Goal: Use online tool/utility: Utilize a website feature to perform a specific function

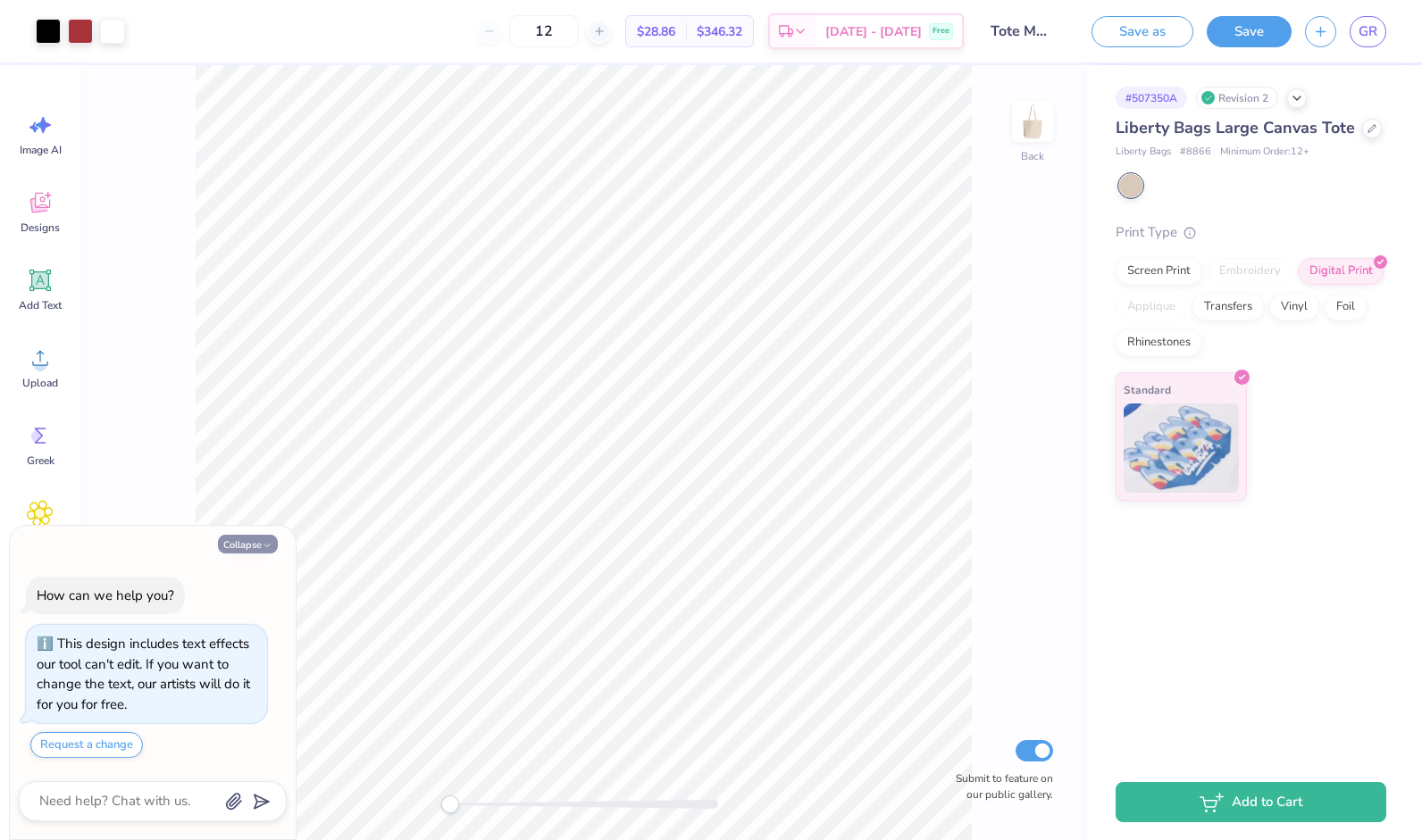
click at [258, 543] on button "Collapse" at bounding box center [248, 544] width 60 height 18
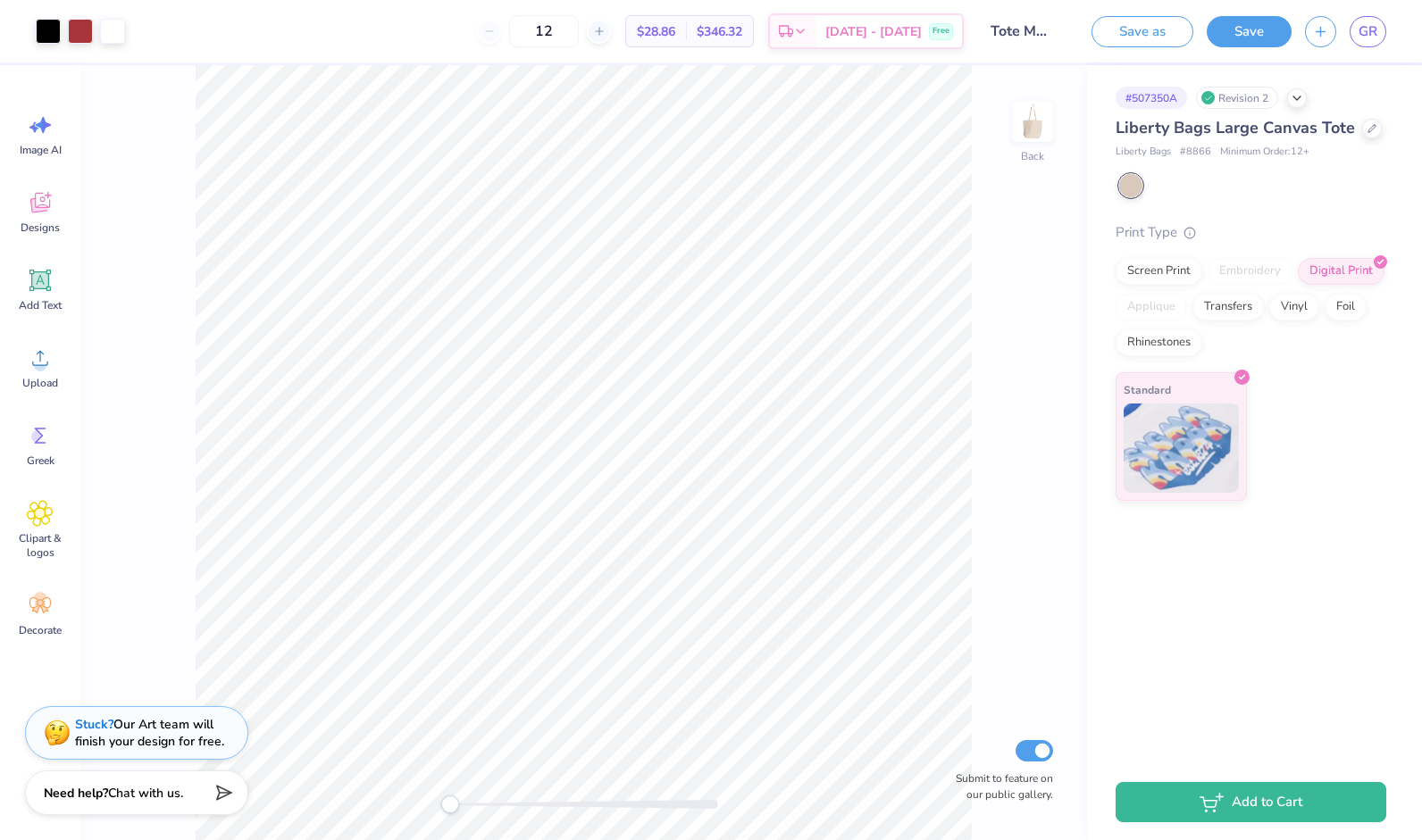
type textarea "x"
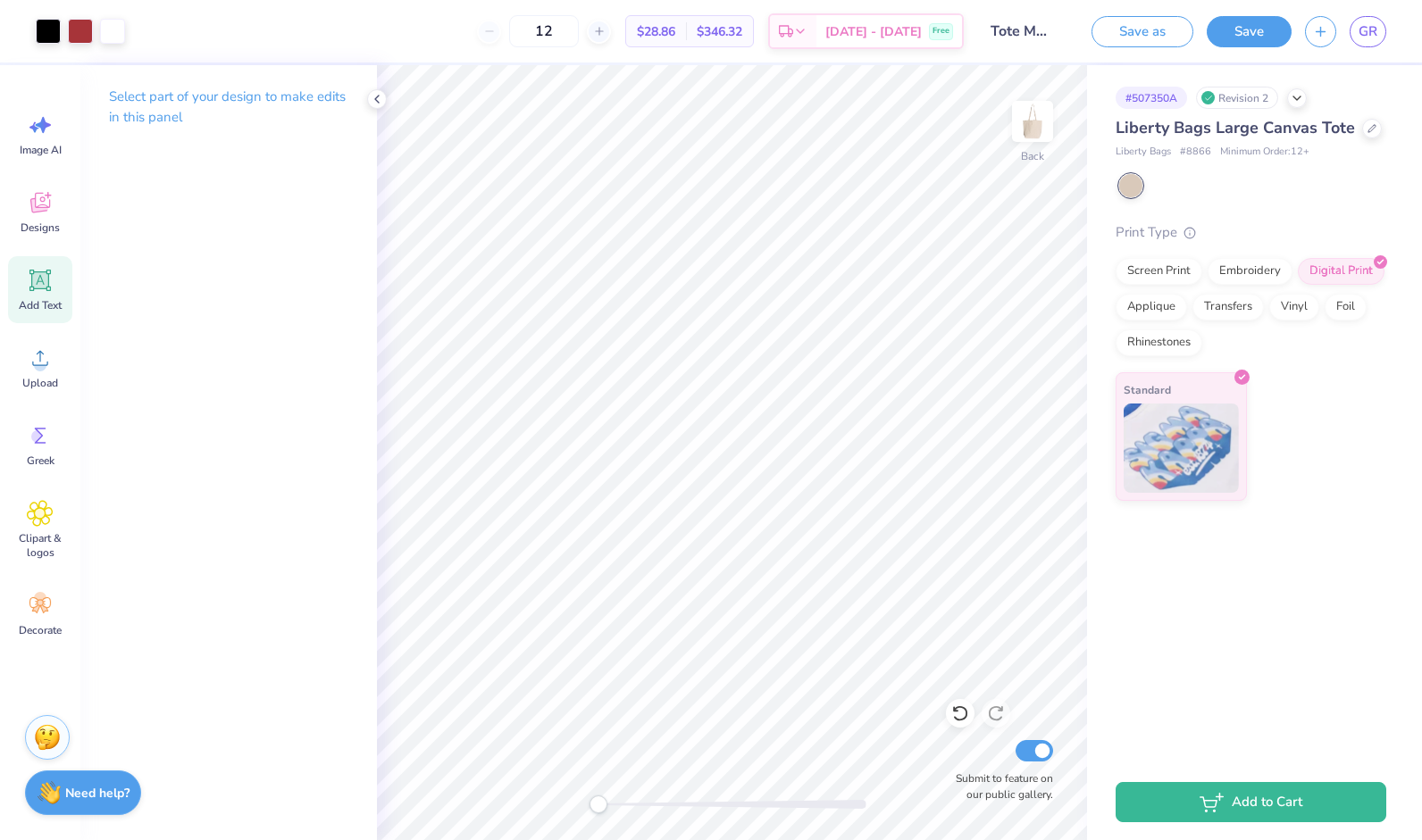
click at [34, 262] on div "Add Text" at bounding box center [40, 289] width 64 height 67
click at [50, 307] on span "Add Text" at bounding box center [40, 305] width 43 height 15
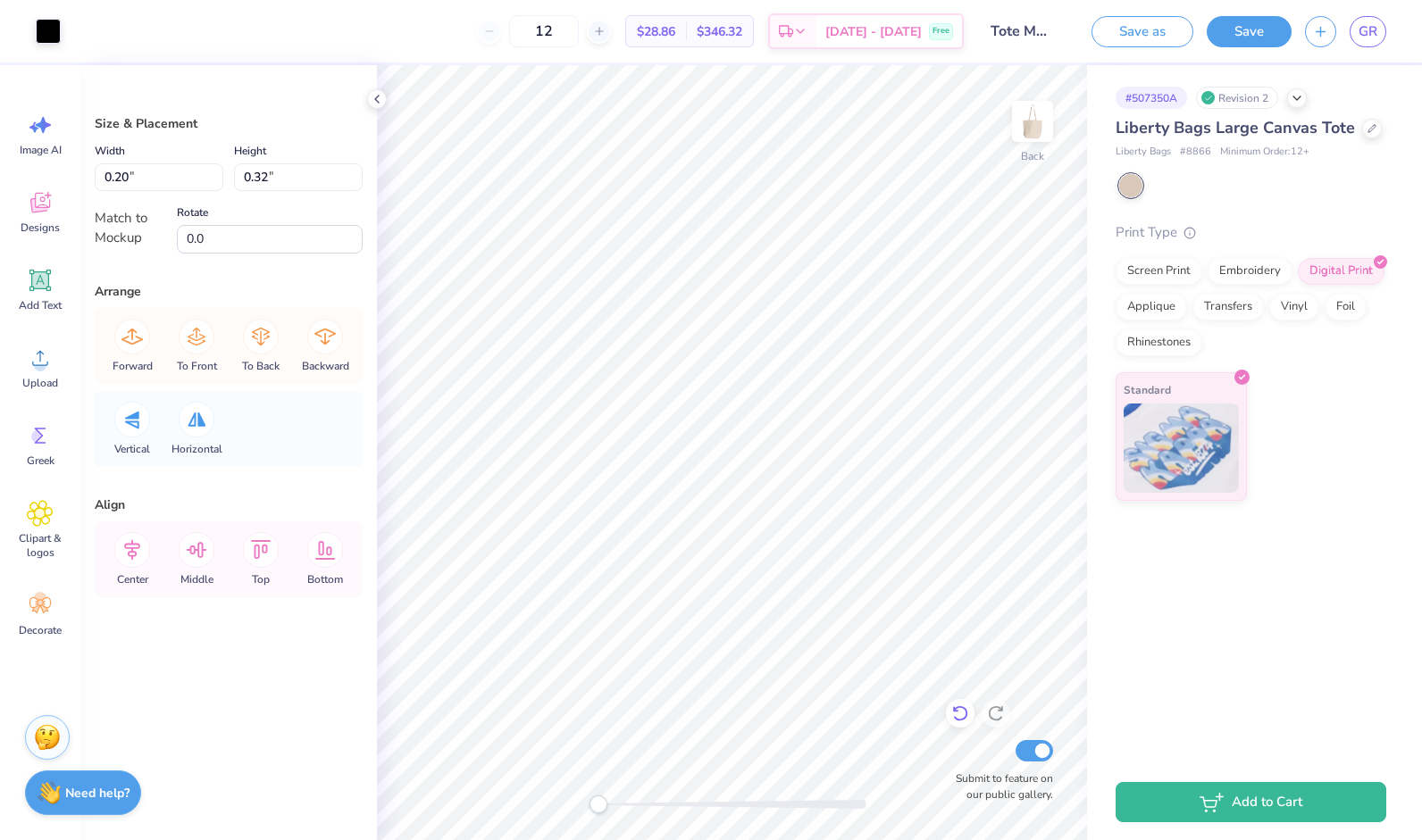
click at [955, 713] on icon at bounding box center [960, 713] width 17 height 17
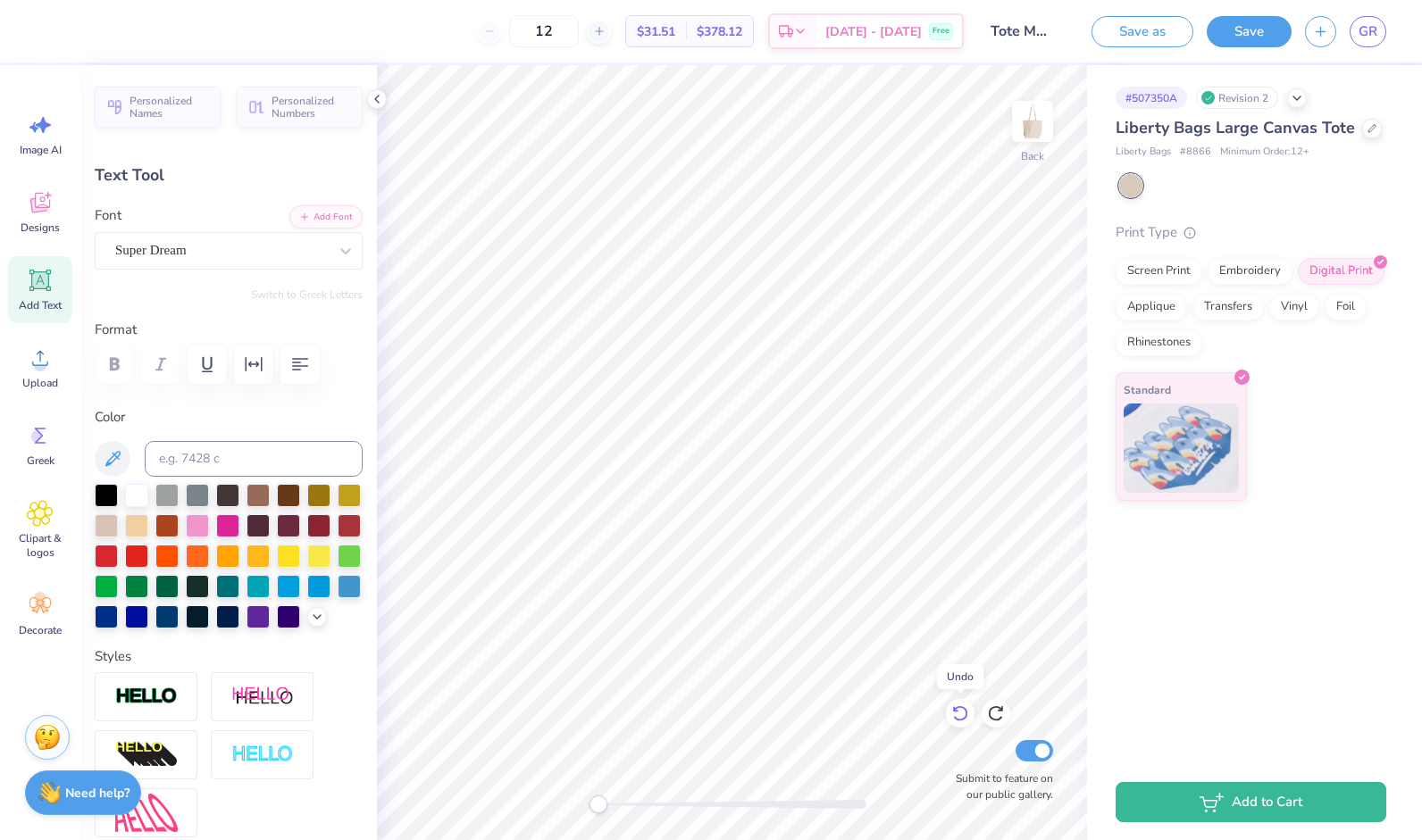
click at [955, 713] on icon at bounding box center [960, 713] width 17 height 17
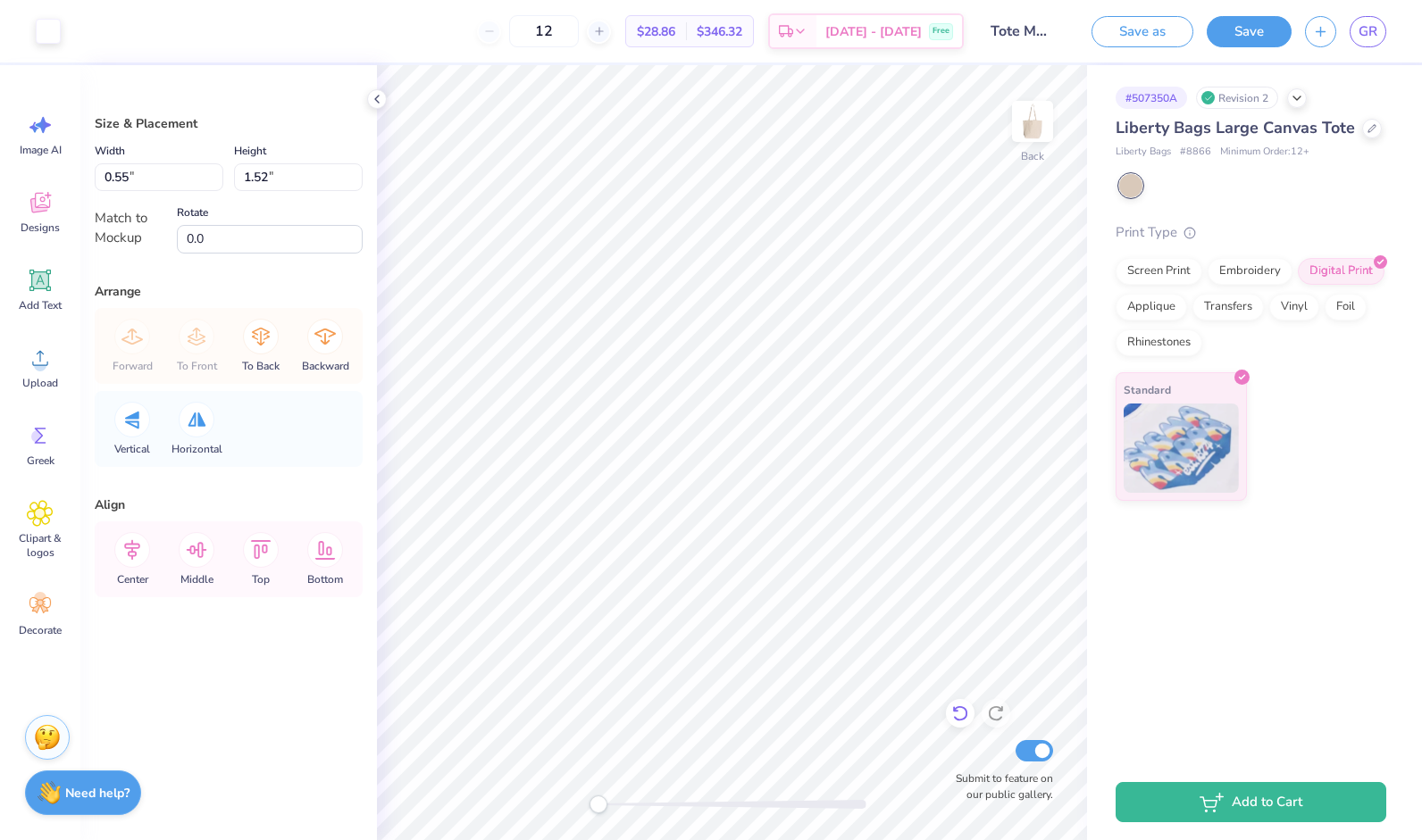
type input "0.76"
type input "1.50"
click at [44, 273] on icon at bounding box center [41, 281] width 17 height 17
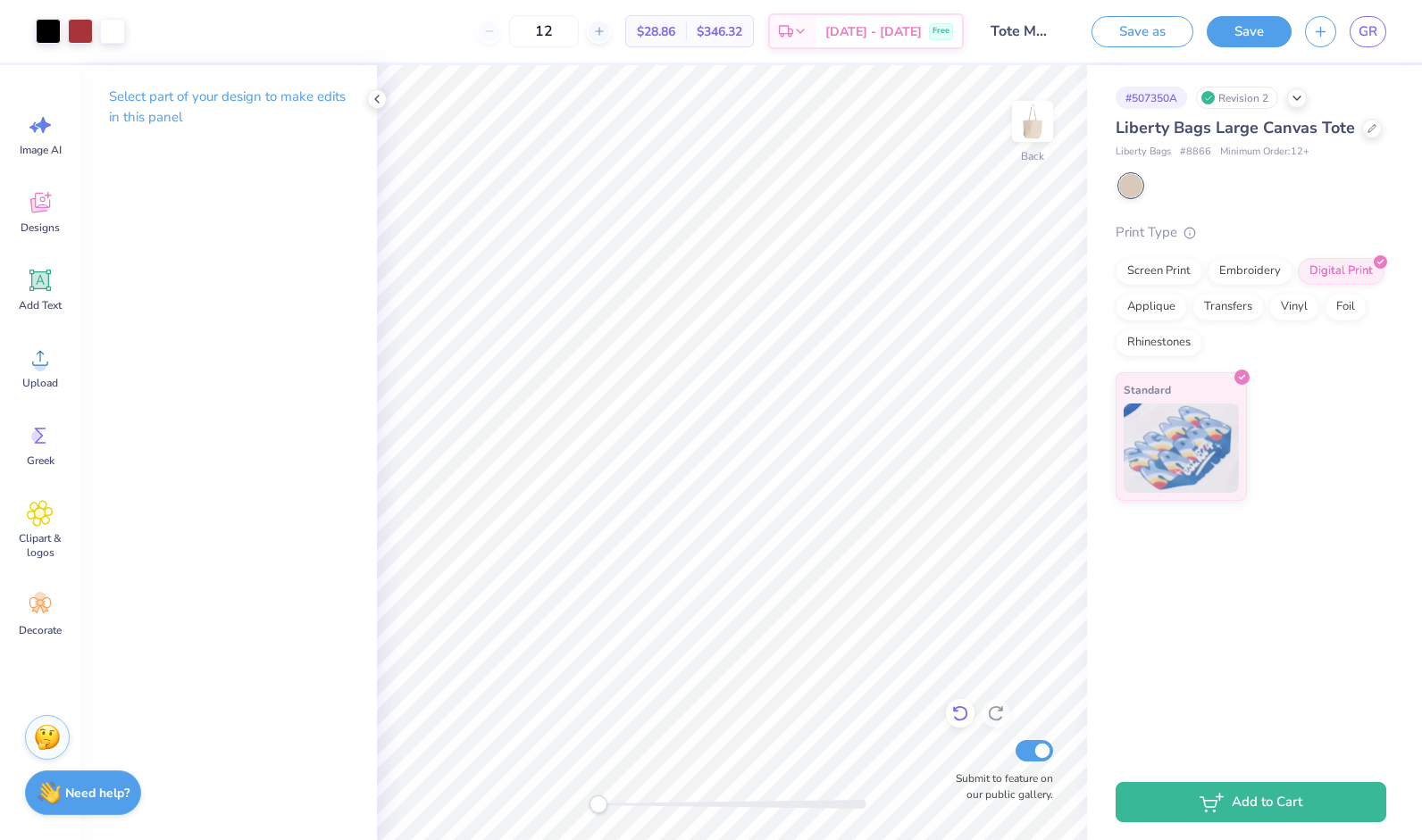
click at [962, 712] on icon at bounding box center [960, 713] width 17 height 17
click at [34, 291] on icon at bounding box center [41, 281] width 27 height 27
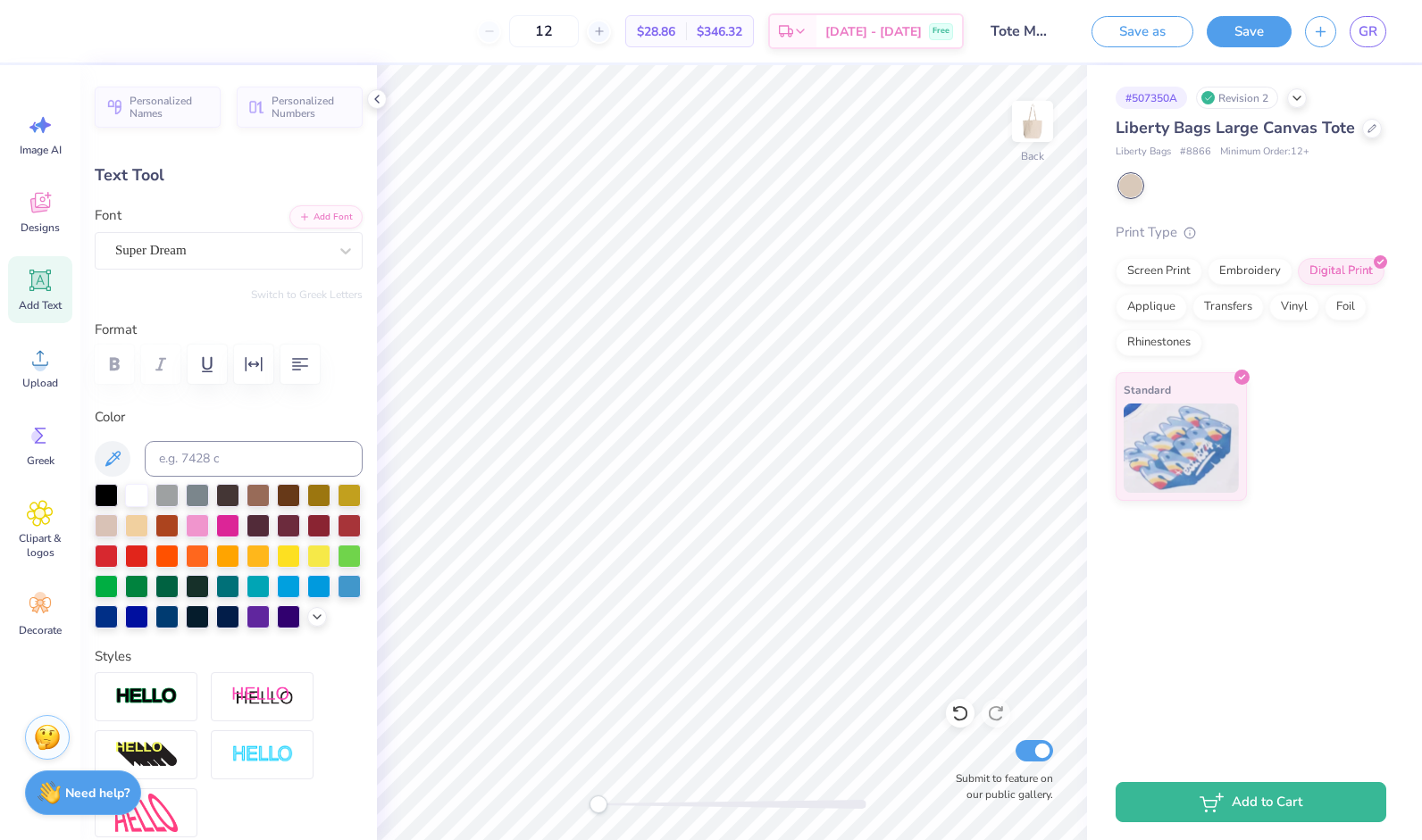
scroll to position [15, 4]
click at [175, 255] on div "Super Dream" at bounding box center [221, 251] width 216 height 28
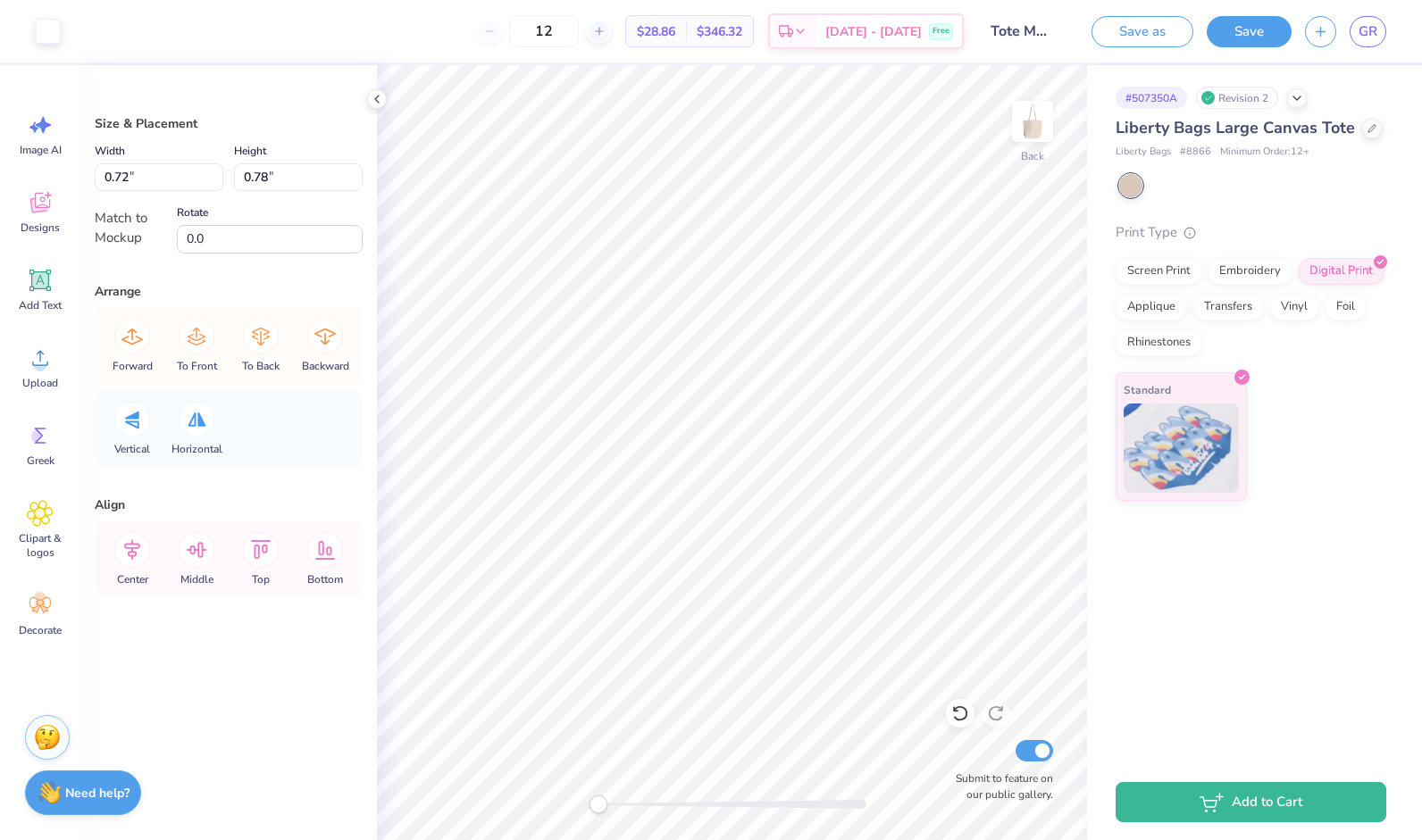
type input "0.79"
type input "1.53"
type input "0.18"
type input "0.23"
click at [34, 295] on div "Add Text" at bounding box center [40, 289] width 64 height 67
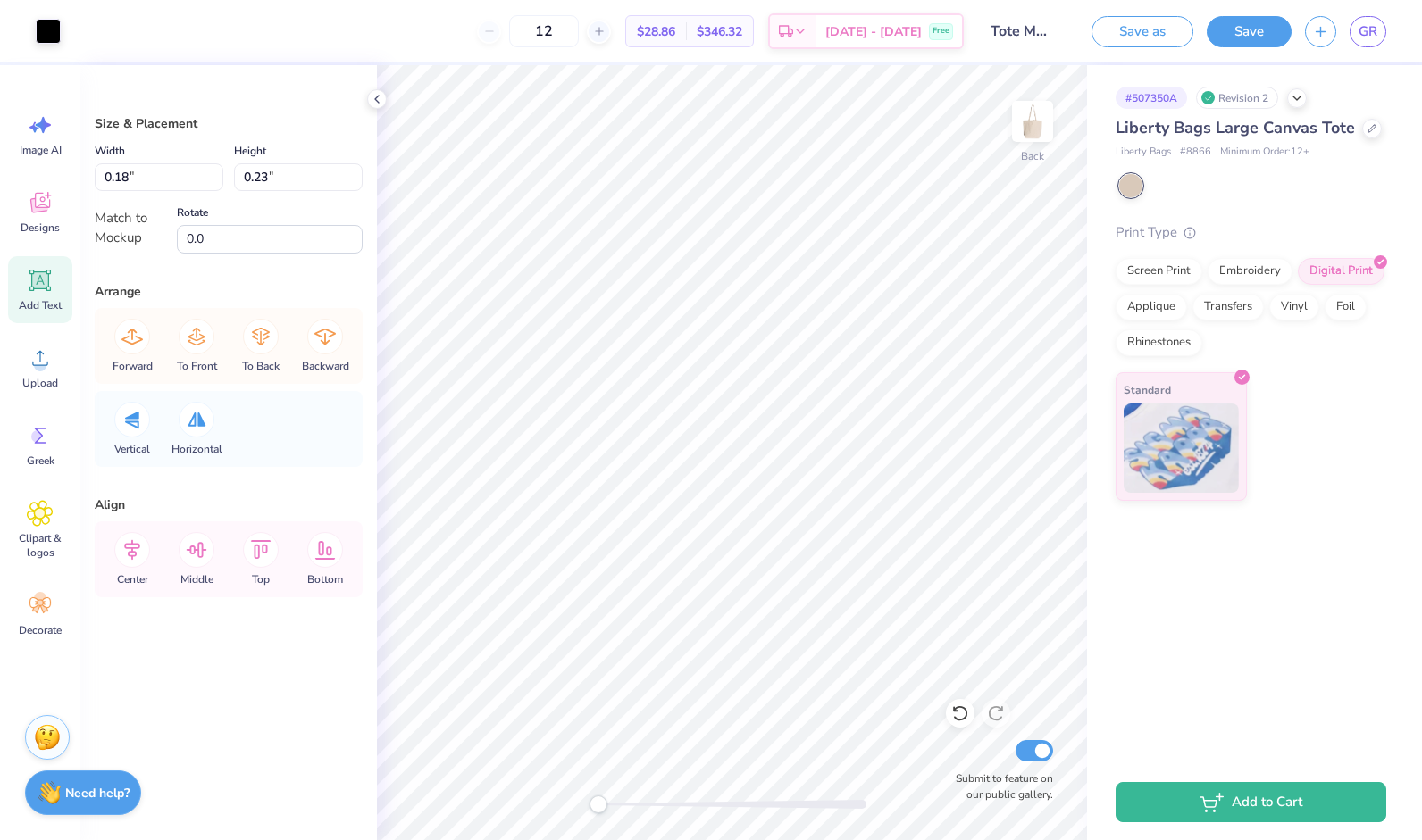
click at [40, 300] on span "Add Text" at bounding box center [40, 305] width 43 height 15
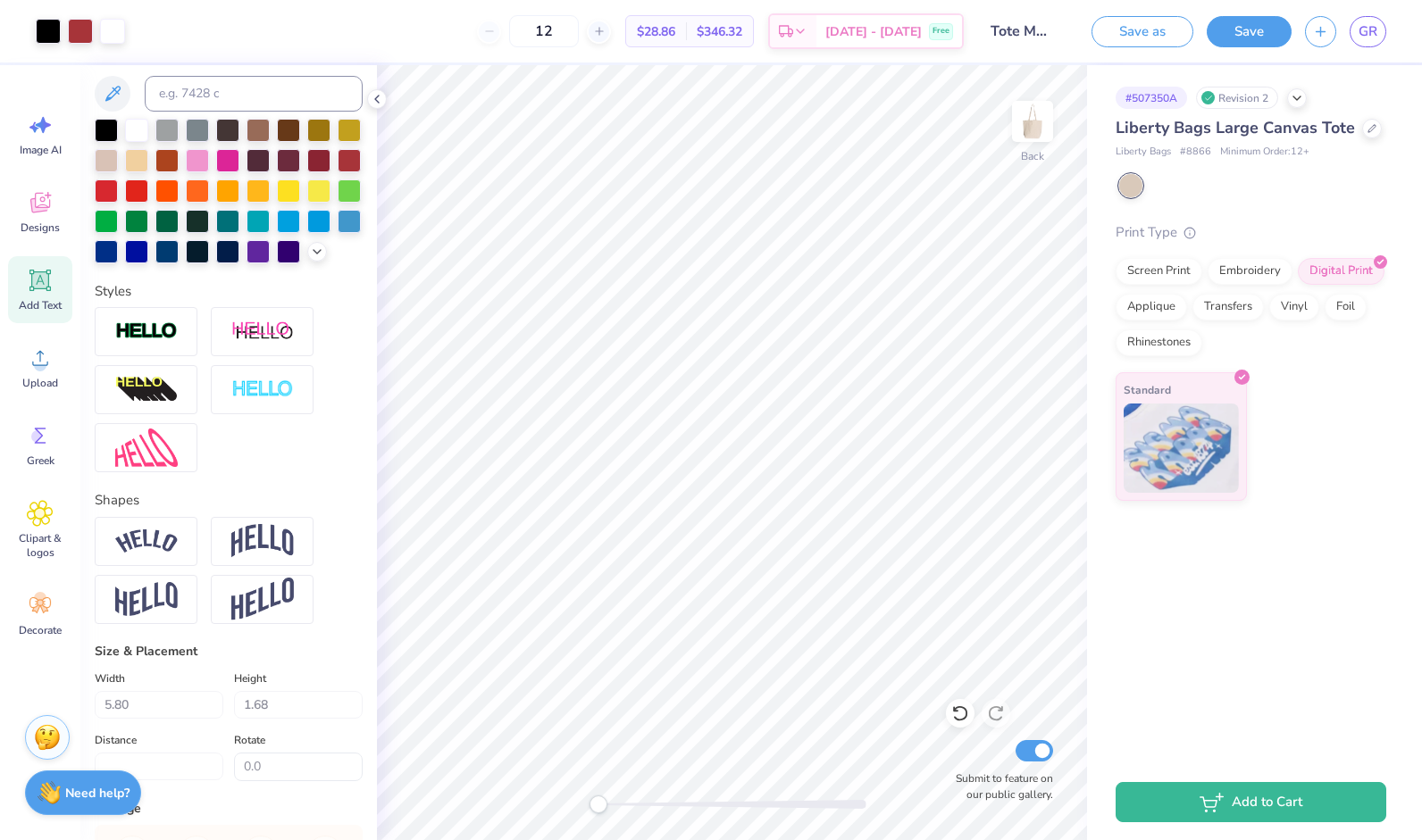
scroll to position [0, 0]
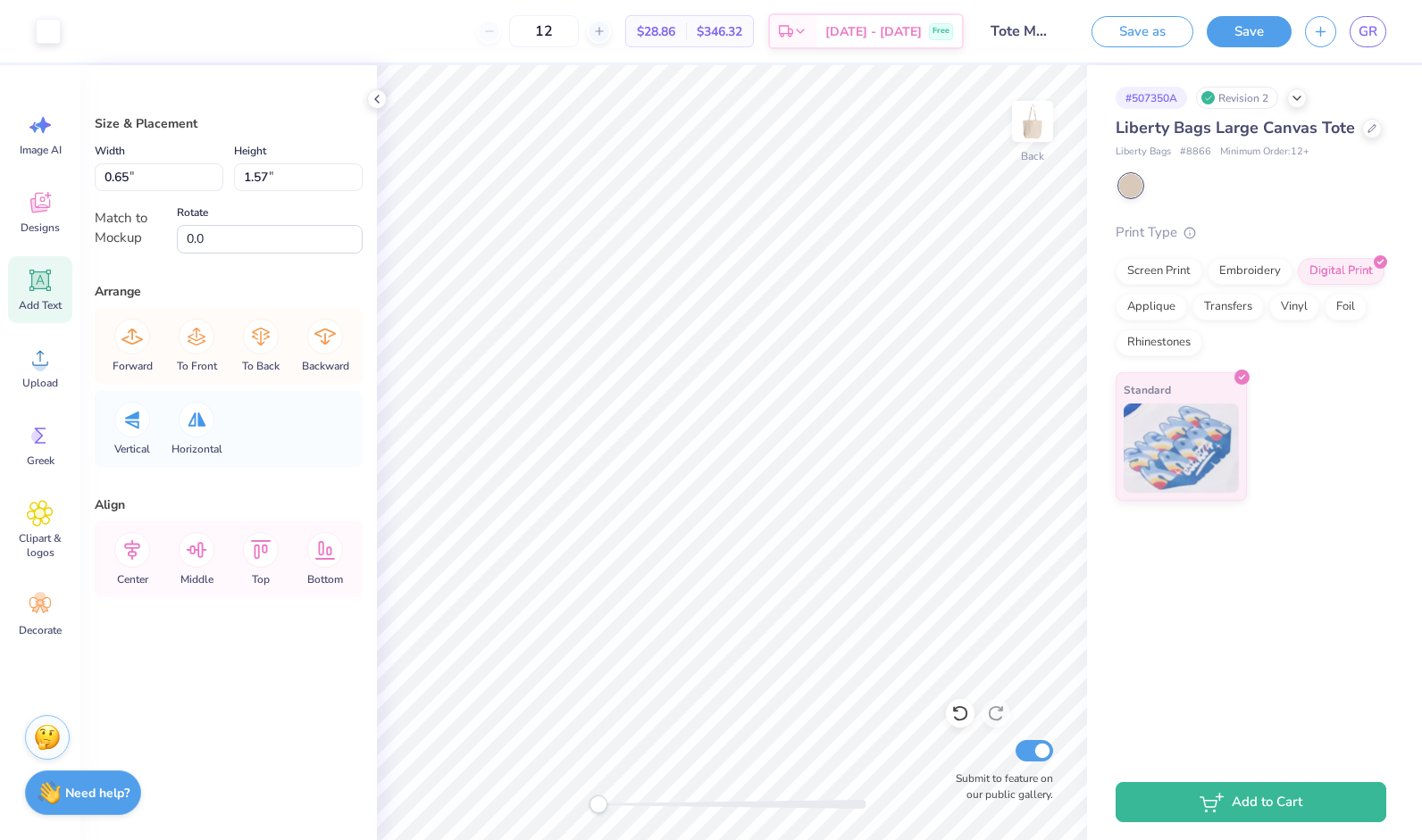
click at [30, 260] on div "Add Text" at bounding box center [40, 289] width 64 height 67
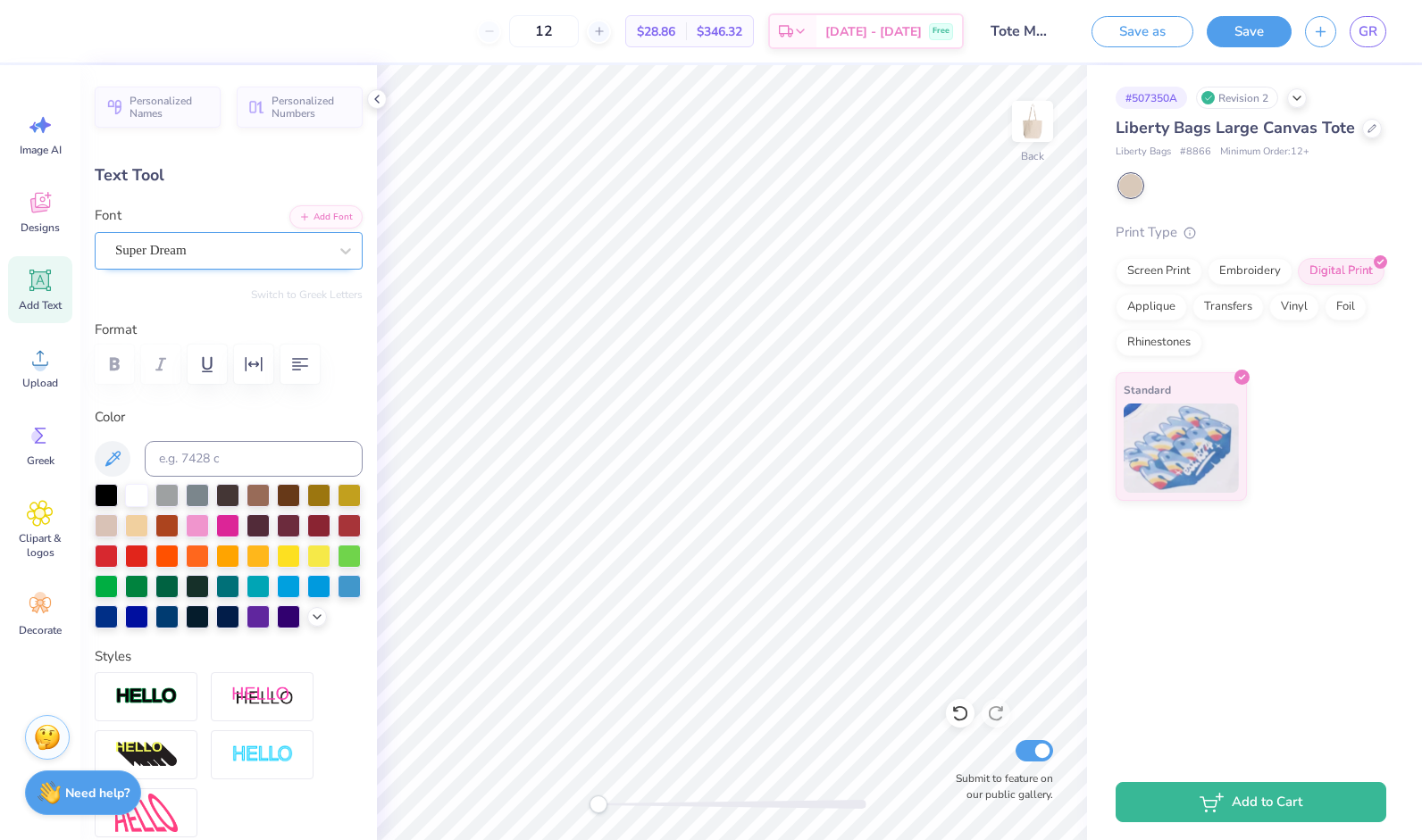
click at [224, 254] on div "Super Dream" at bounding box center [221, 251] width 216 height 28
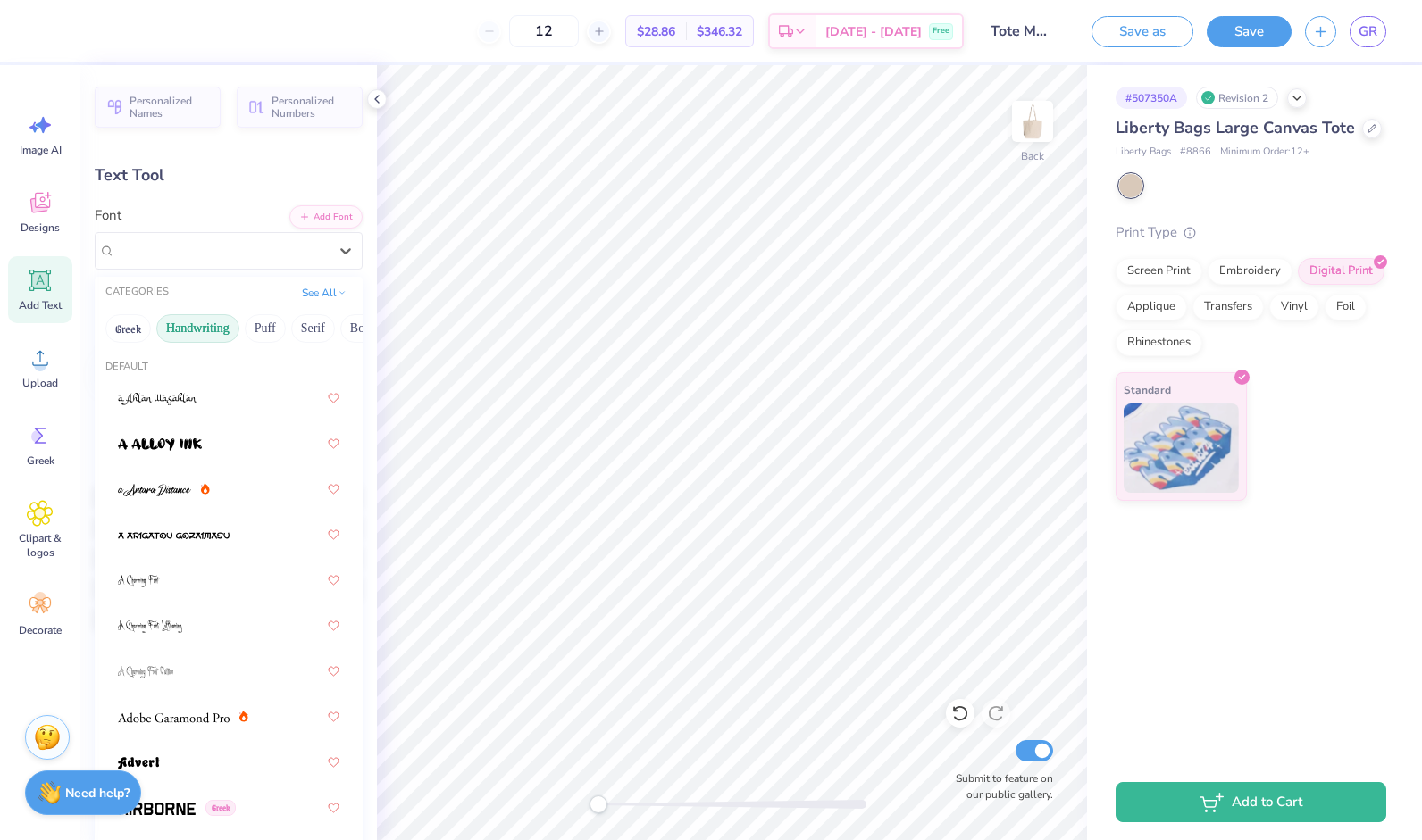
click at [202, 325] on button "Handwriting" at bounding box center [197, 329] width 83 height 29
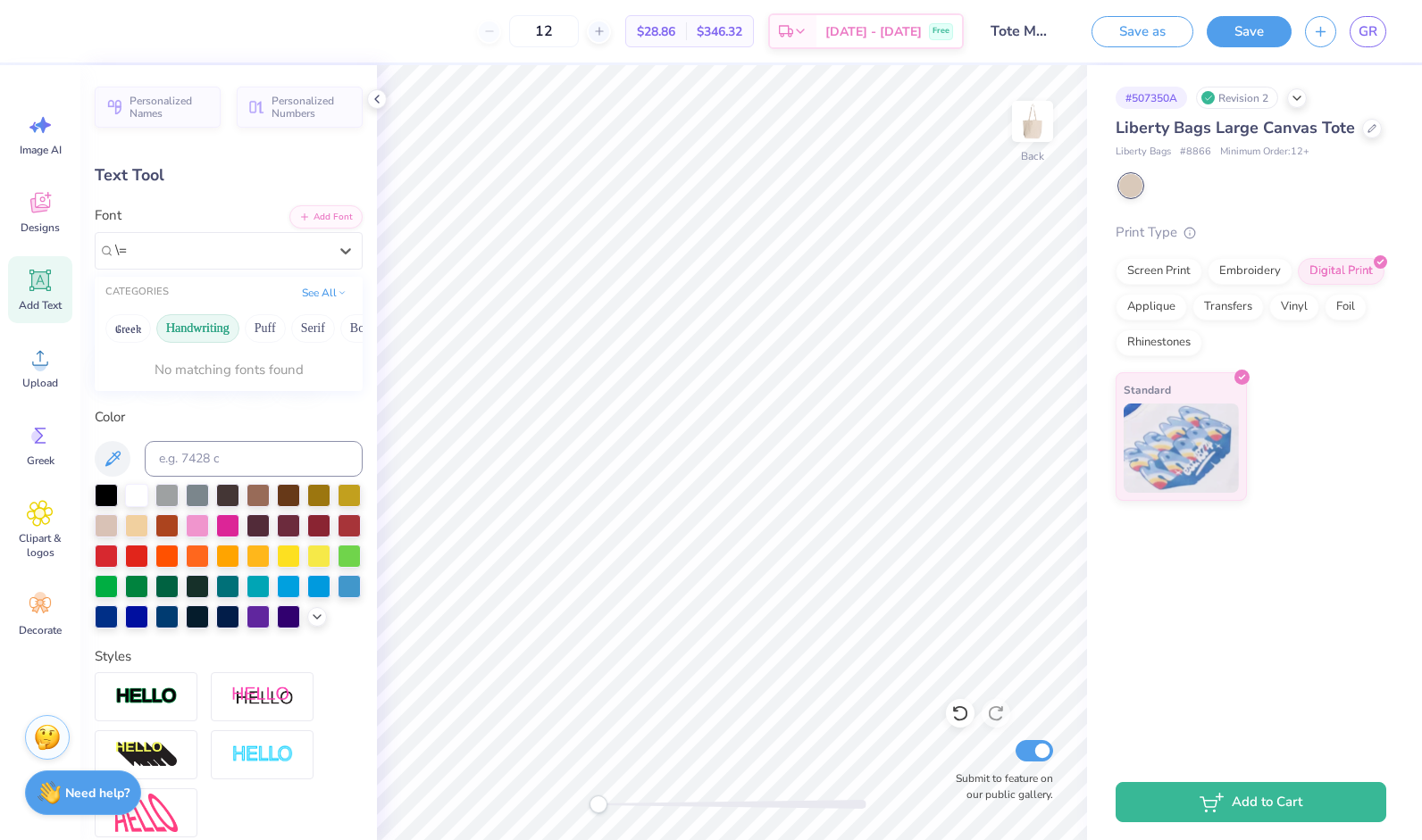
type input "\="
